Goal: Communication & Community: Answer question/provide support

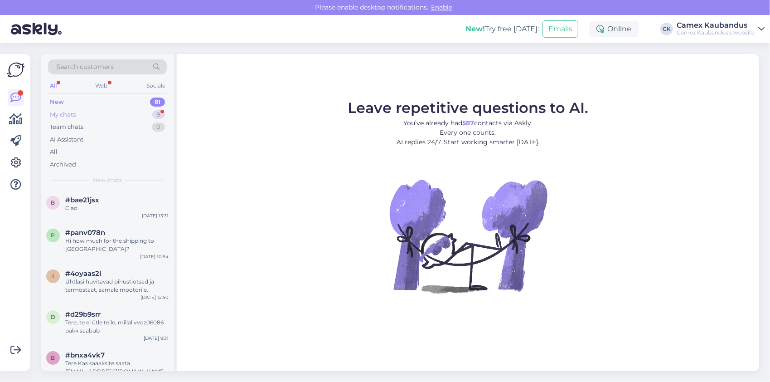
click at [90, 114] on div "My chats 9" at bounding box center [107, 114] width 119 height 13
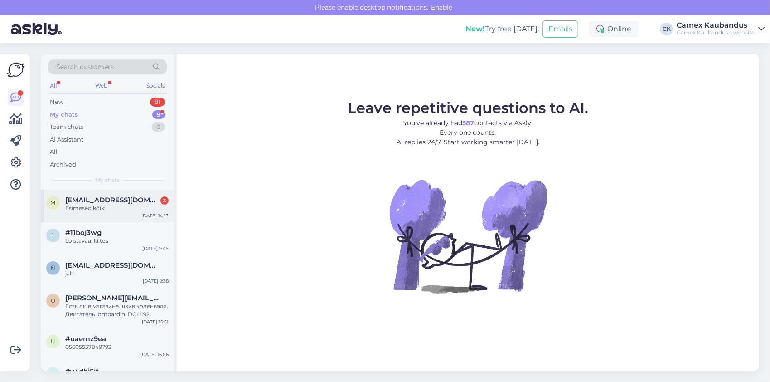
click at [99, 207] on div "Esimesed kõik." at bounding box center [116, 208] width 103 height 8
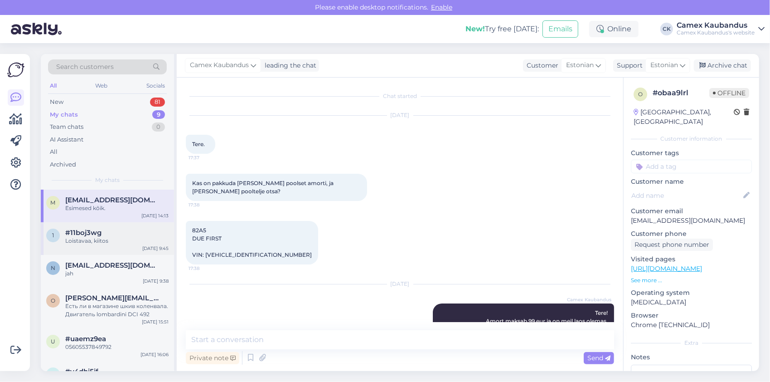
scroll to position [585, 0]
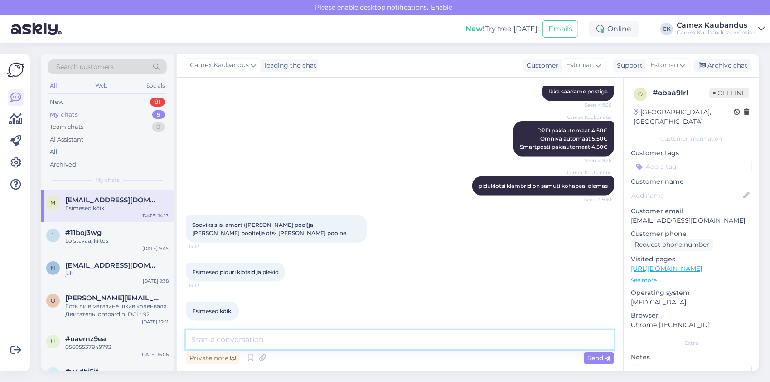
click at [312, 340] on textarea at bounding box center [400, 339] width 428 height 19
type textarea "ja kuhu saata on vaja"
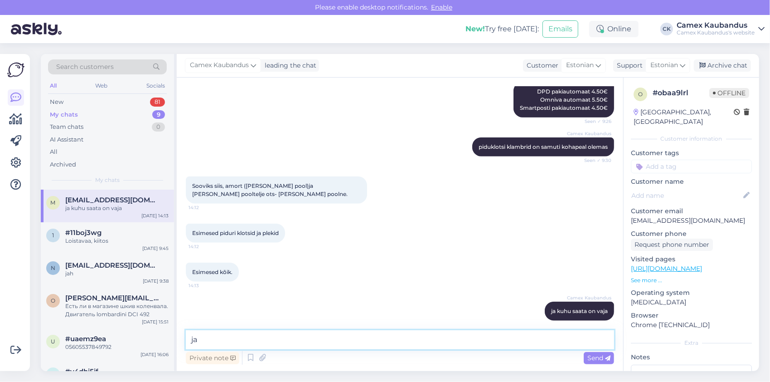
type textarea "j"
type textarea "millisesse [PERSON_NAME] asukohta ka."
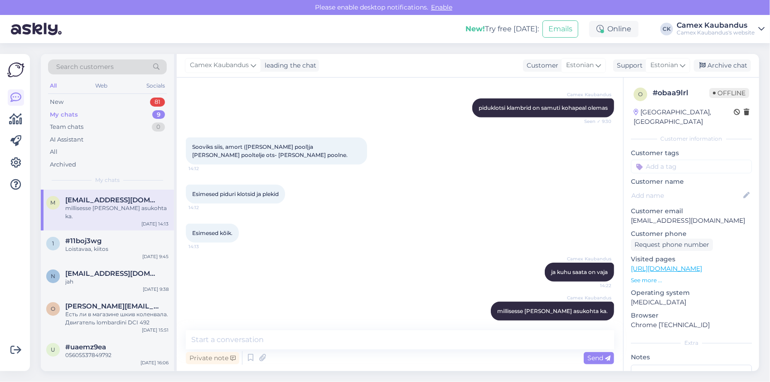
click at [98, 186] on div "Search customers All Web Socials New 81 My chats 9 Team chats 0 AI Assistant Al…" at bounding box center [107, 121] width 133 height 135
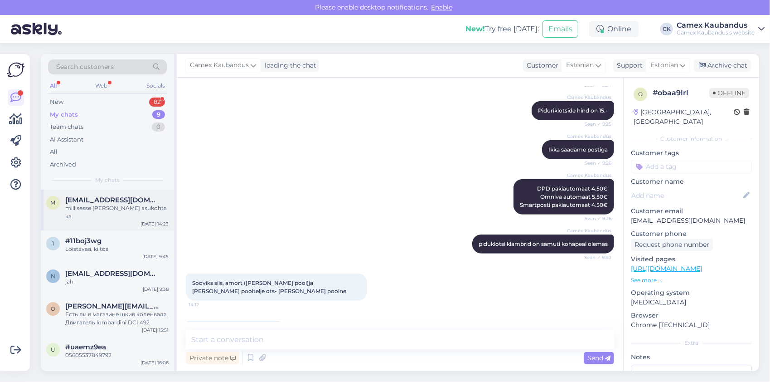
click at [132, 206] on div "millisesse [PERSON_NAME] asukohta ka." at bounding box center [116, 212] width 103 height 16
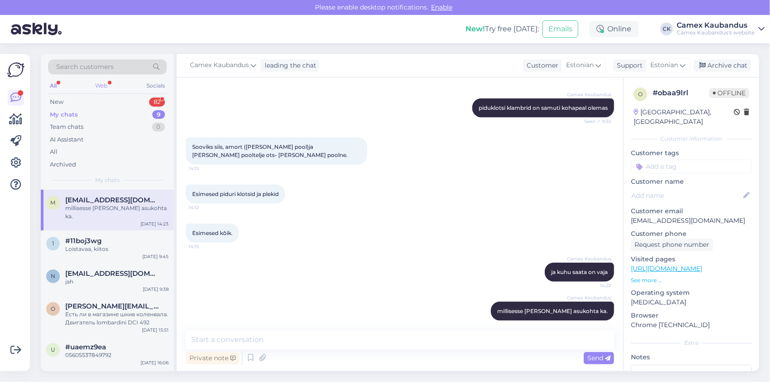
click at [105, 90] on div "Web" at bounding box center [102, 86] width 16 height 12
click at [98, 237] on span "#11boj3wg" at bounding box center [83, 241] width 36 height 8
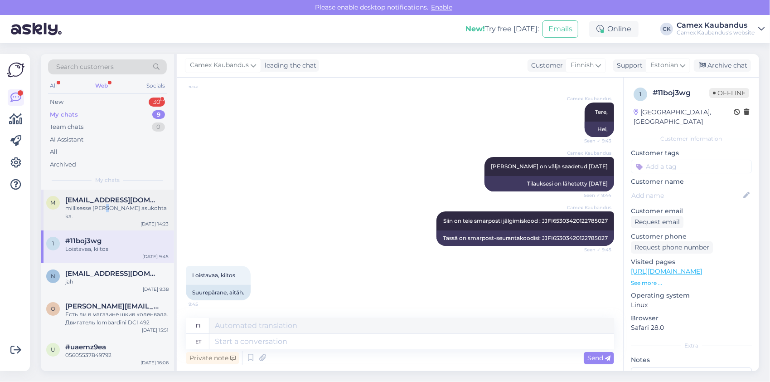
click at [106, 211] on div "millisesse [PERSON_NAME] asukohta ka." at bounding box center [116, 212] width 103 height 16
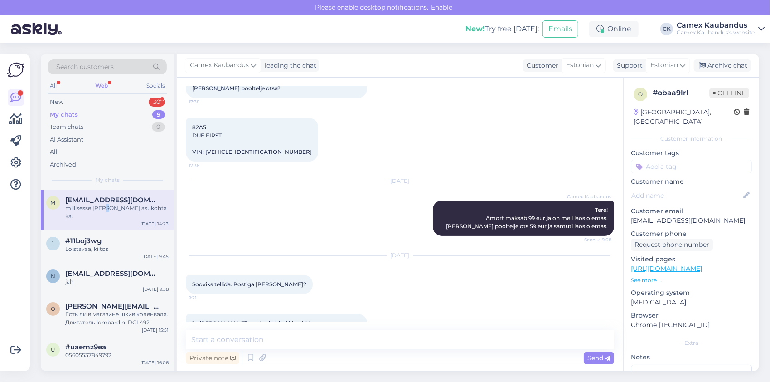
scroll to position [663, 0]
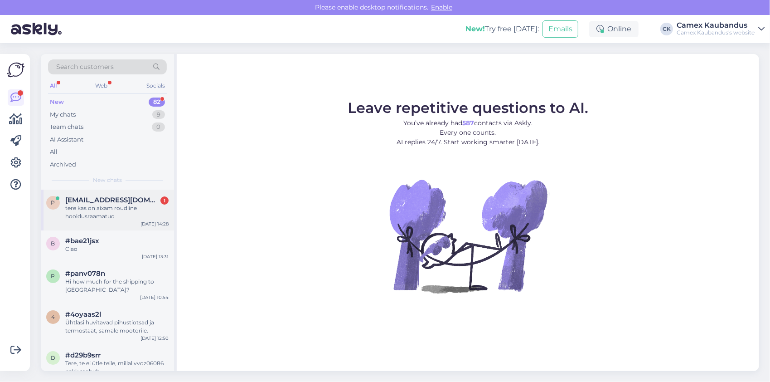
click at [122, 214] on div "tere kas on aixam roudline hooldusraamatud" at bounding box center [116, 212] width 103 height 16
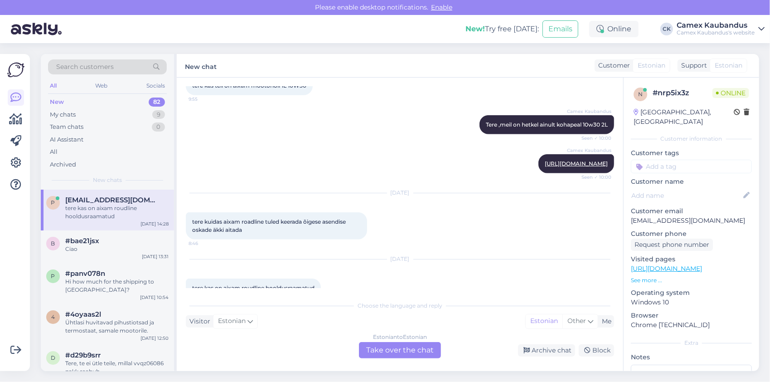
scroll to position [440, 0]
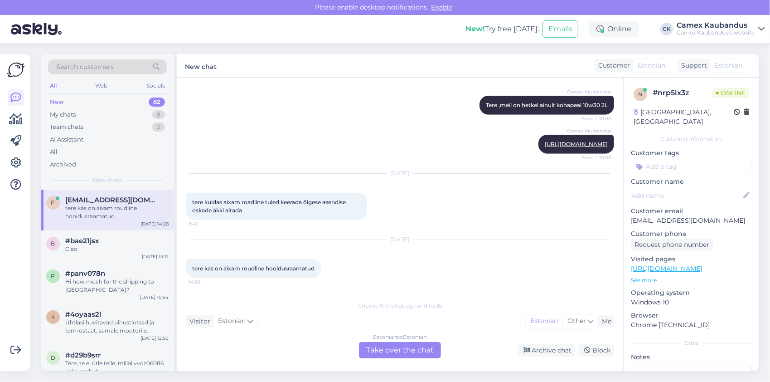
click at [414, 353] on div "Estonian to Estonian Take over the chat" at bounding box center [400, 350] width 82 height 16
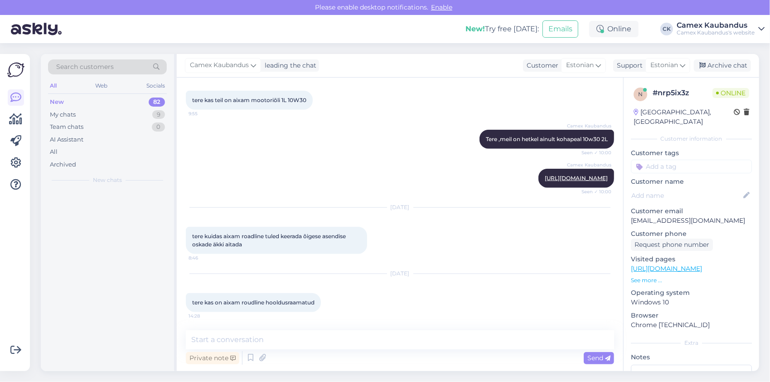
scroll to position [542, 0]
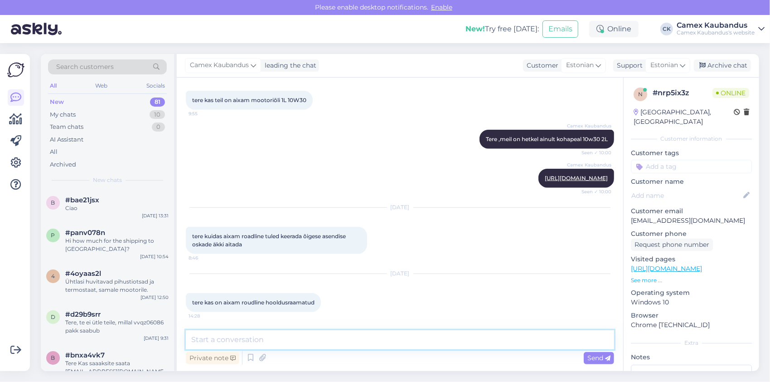
click at [286, 340] on textarea at bounding box center [400, 339] width 428 height 19
type textarea "Tere kahjuks ei ole."
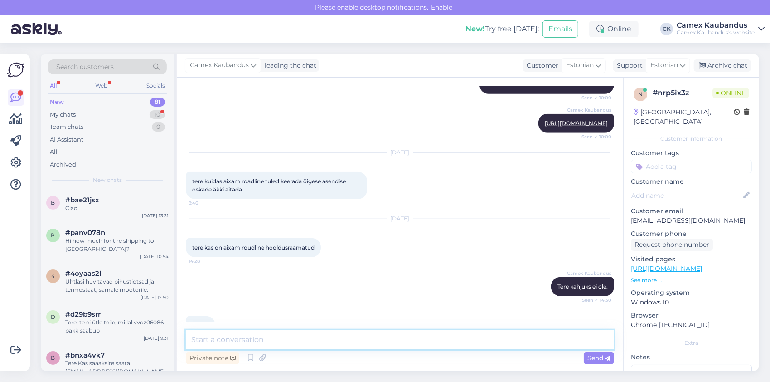
scroll to position [620, 0]
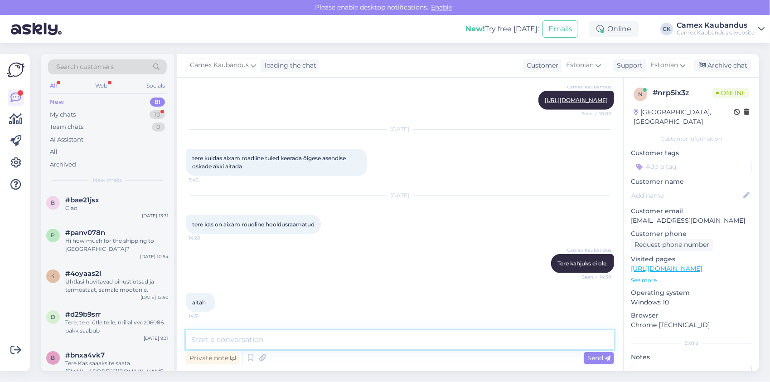
click at [217, 344] on textarea at bounding box center [400, 339] width 428 height 19
click at [98, 205] on div "Ciao" at bounding box center [116, 208] width 103 height 8
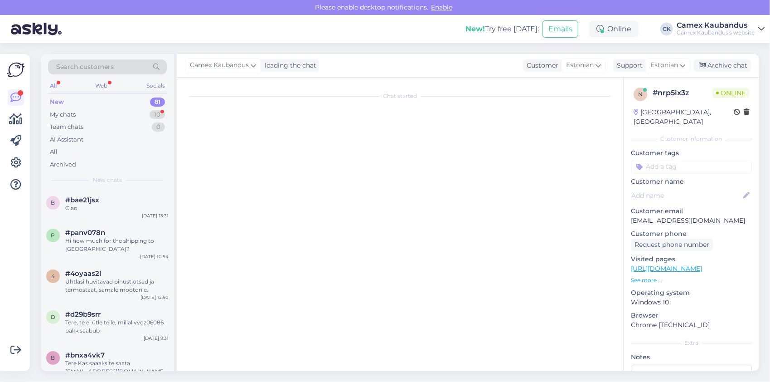
scroll to position [0, 0]
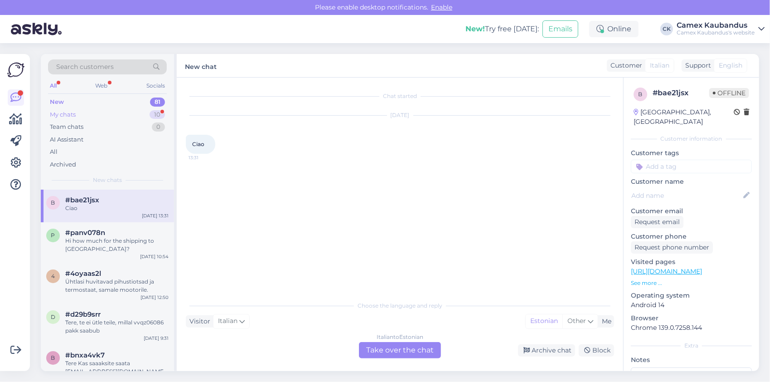
click at [91, 108] on div "My chats 10" at bounding box center [107, 114] width 119 height 13
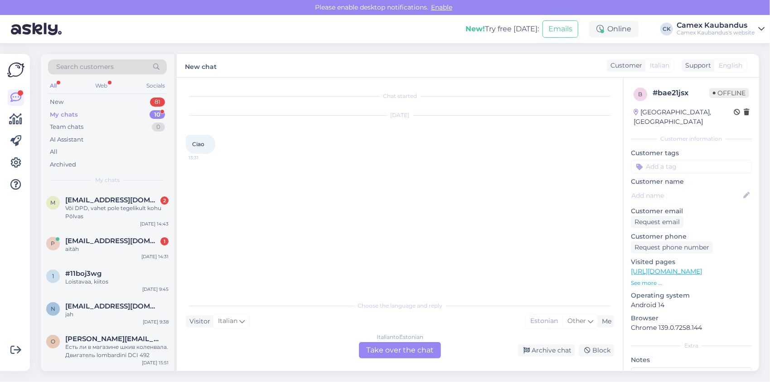
click at [86, 115] on div "My chats 10" at bounding box center [107, 114] width 119 height 13
click at [116, 239] on span "[EMAIL_ADDRESS][DOMAIN_NAME]" at bounding box center [112, 241] width 94 height 8
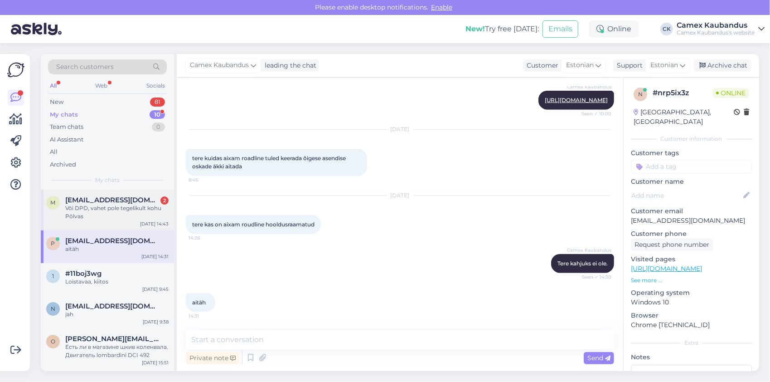
click at [114, 214] on div "Või DPD, vahet pole tegelikult kohu Põlvas" at bounding box center [116, 212] width 103 height 16
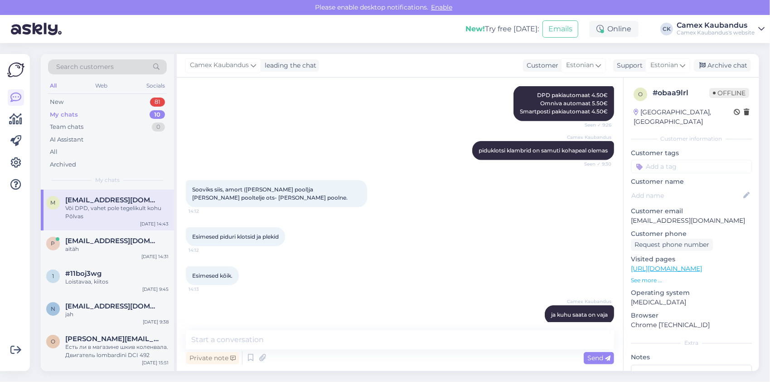
scroll to position [740, 0]
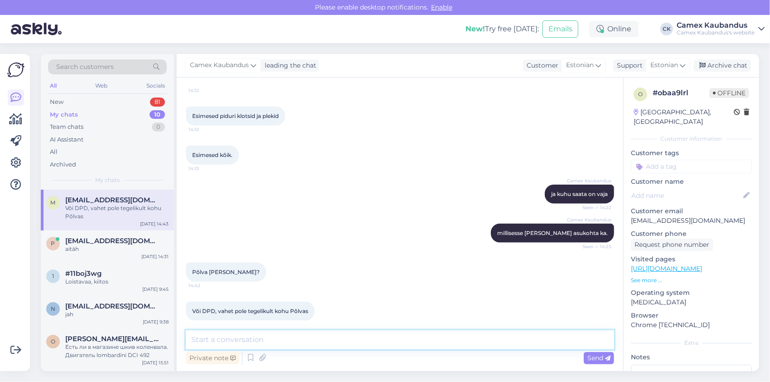
drag, startPoint x: 293, startPoint y: 345, endPoint x: 290, endPoint y: 340, distance: 5.7
click at [291, 343] on textarea at bounding box center [400, 339] width 428 height 19
click at [290, 339] on textarea at bounding box center [400, 339] width 428 height 19
type textarea "Palun saatke oma telefoni number ka kuhu tuleb teavitus kui pakk saabub"
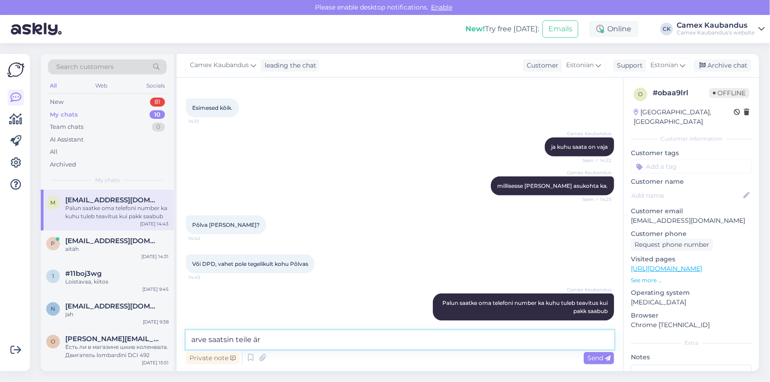
type textarea "arve saatsin teile ära"
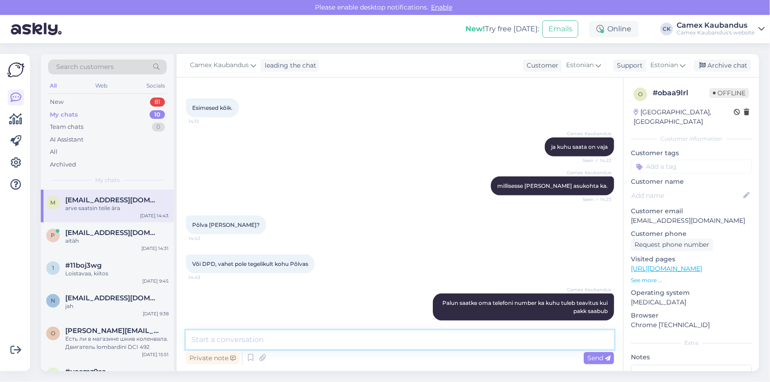
scroll to position [827, 0]
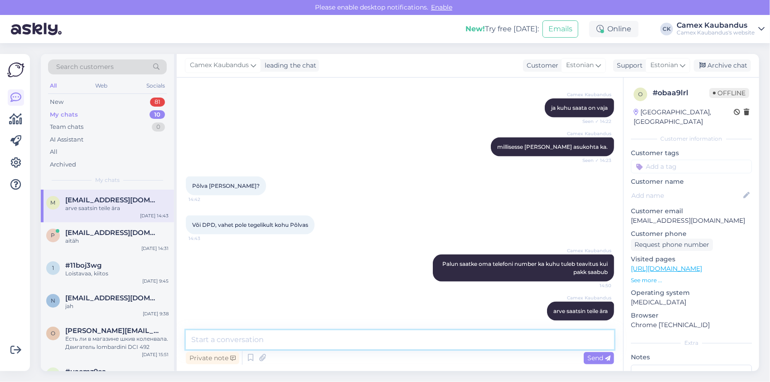
click at [377, 343] on textarea at bounding box center [400, 339] width 428 height 19
type textarea "aa vabandust, telefoni number on juba olemas"
